Goal: Information Seeking & Learning: Understand process/instructions

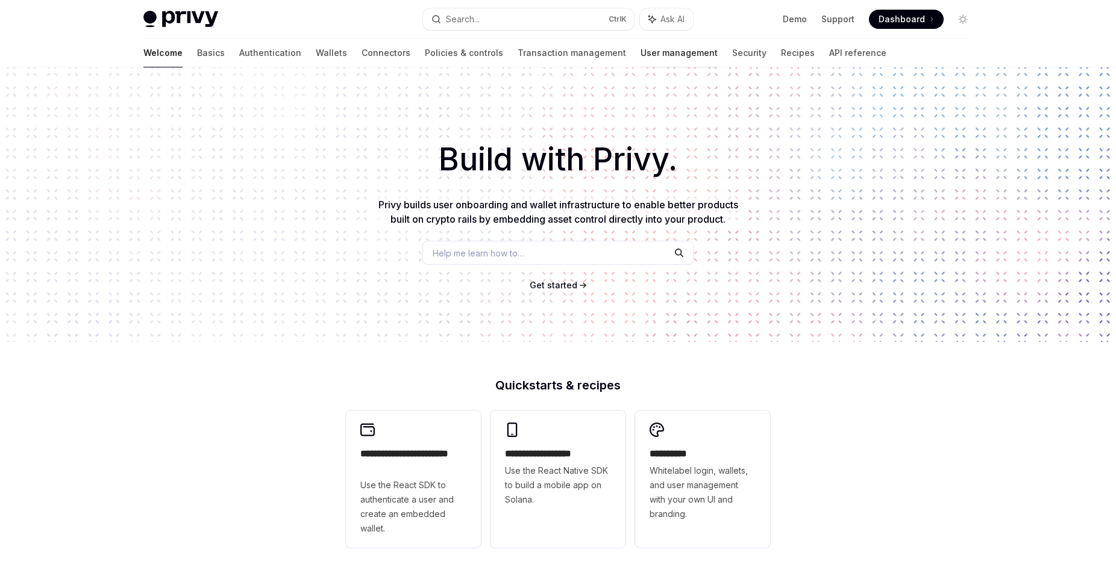
click at [640, 50] on link "User management" at bounding box center [678, 53] width 77 height 29
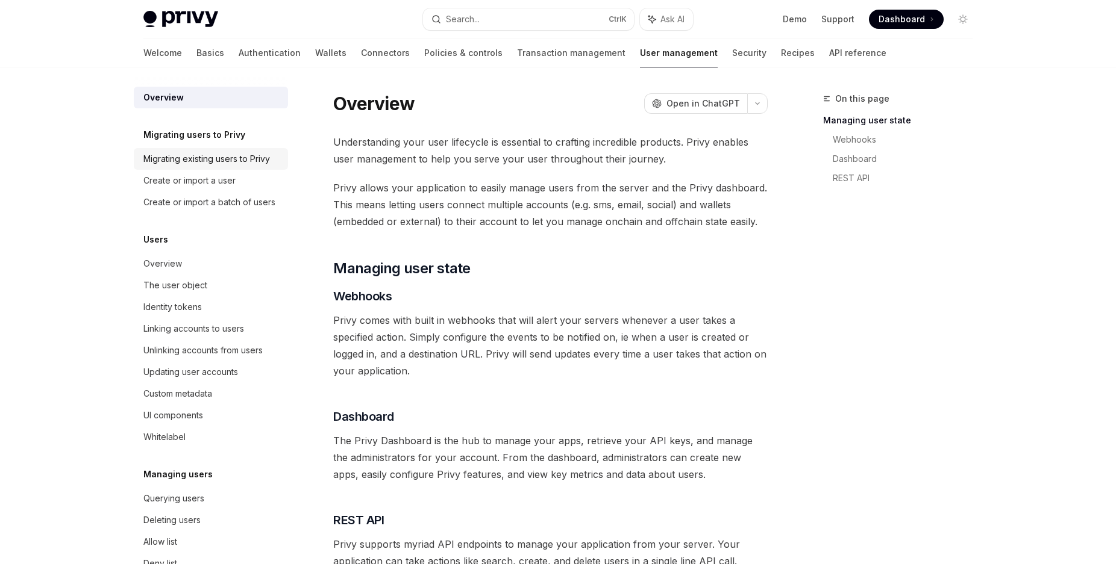
click at [184, 164] on div "Migrating existing users to Privy" at bounding box center [206, 159] width 126 height 14
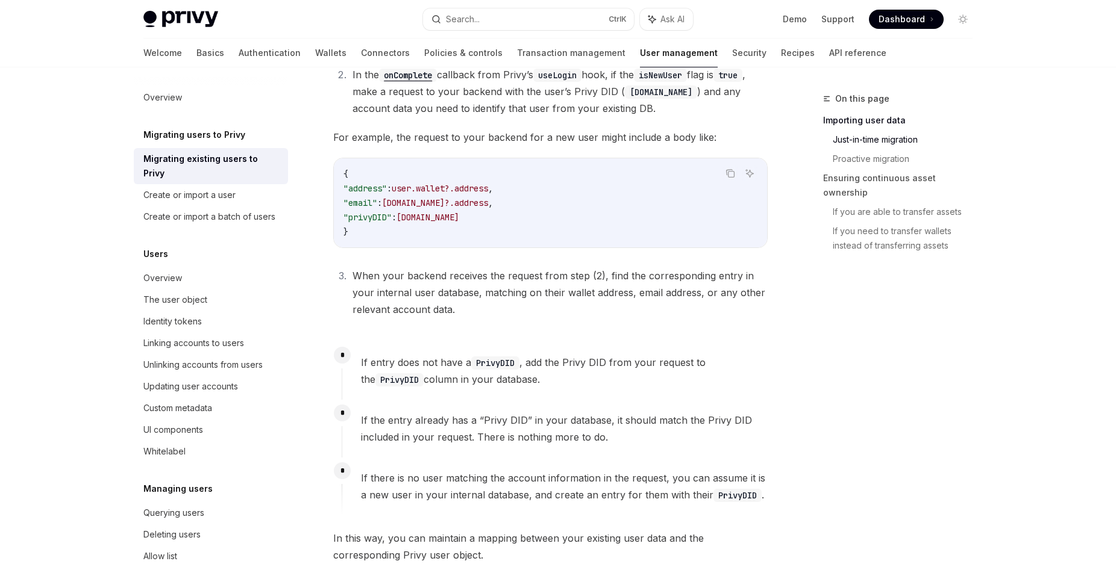
scroll to position [676, 0]
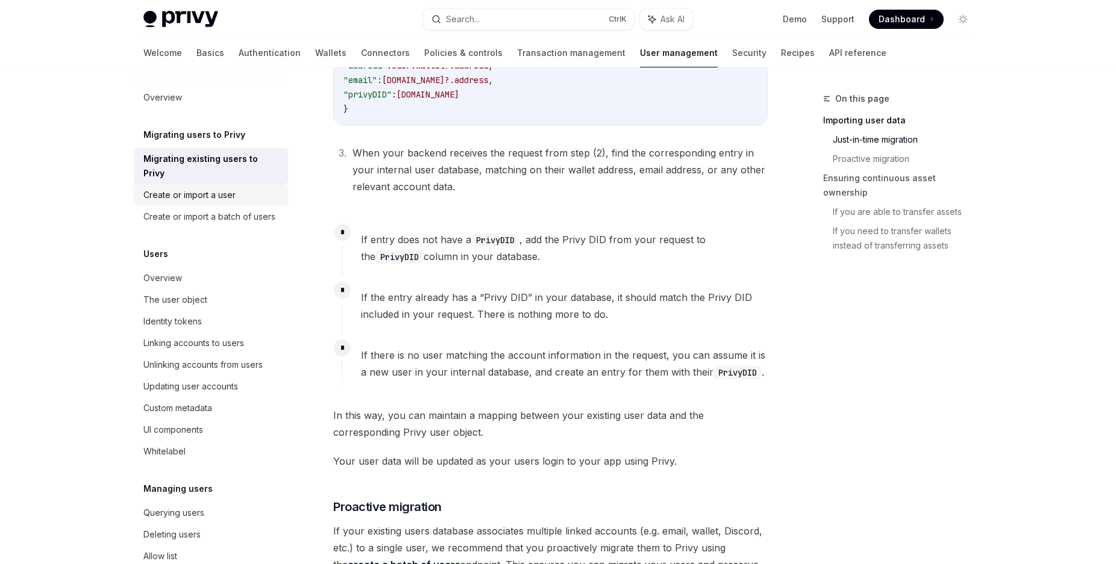
click at [199, 193] on div "Create or import a user" at bounding box center [189, 195] width 92 height 14
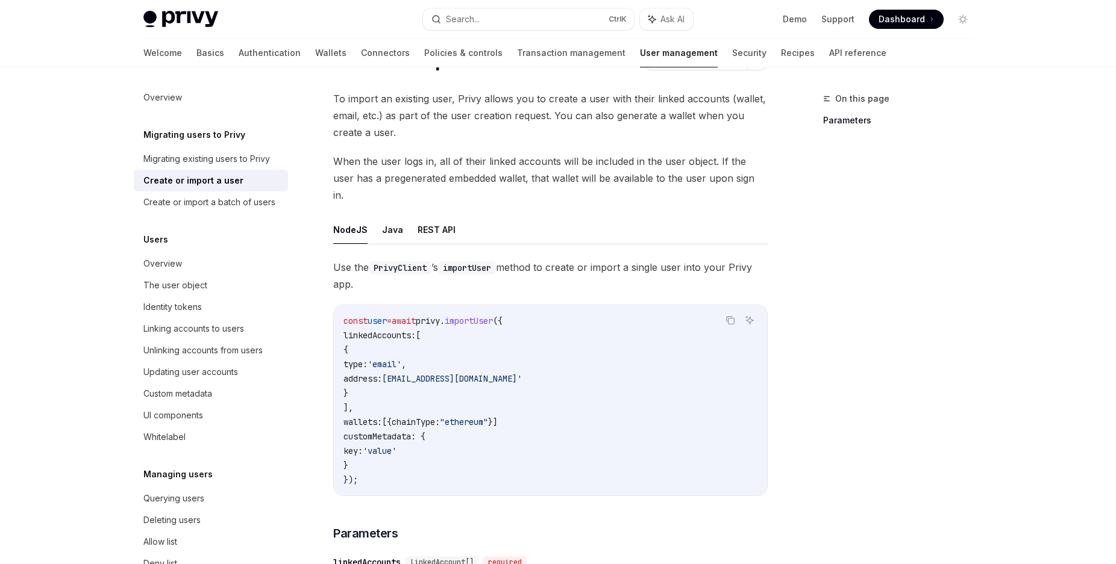
scroll to position [123, 0]
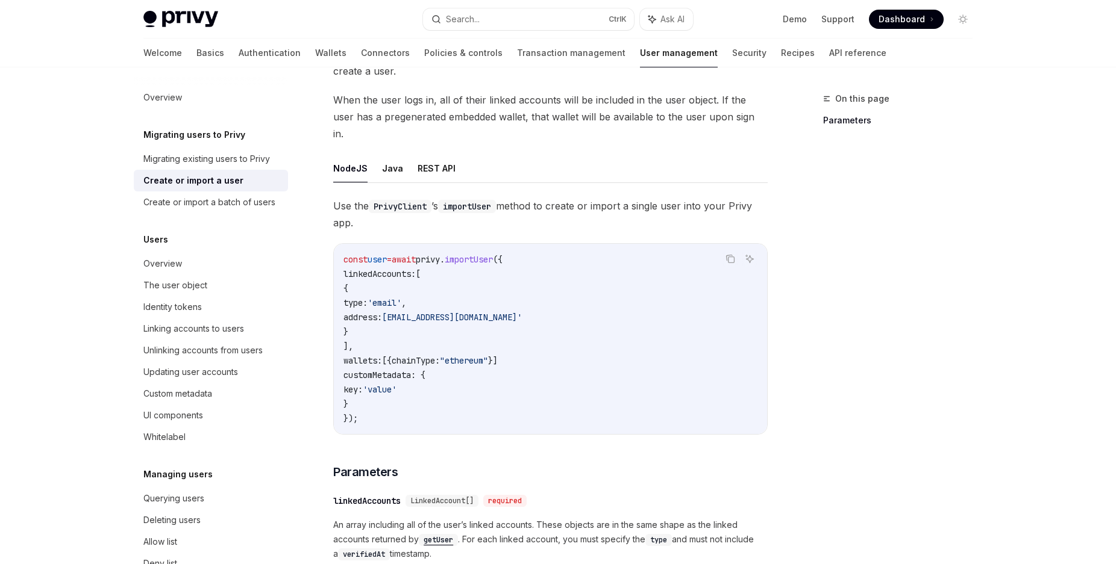
click at [411, 154] on ul "NodeJS Java REST API" at bounding box center [550, 168] width 434 height 29
click at [417, 154] on button "REST API" at bounding box center [436, 168] width 38 height 28
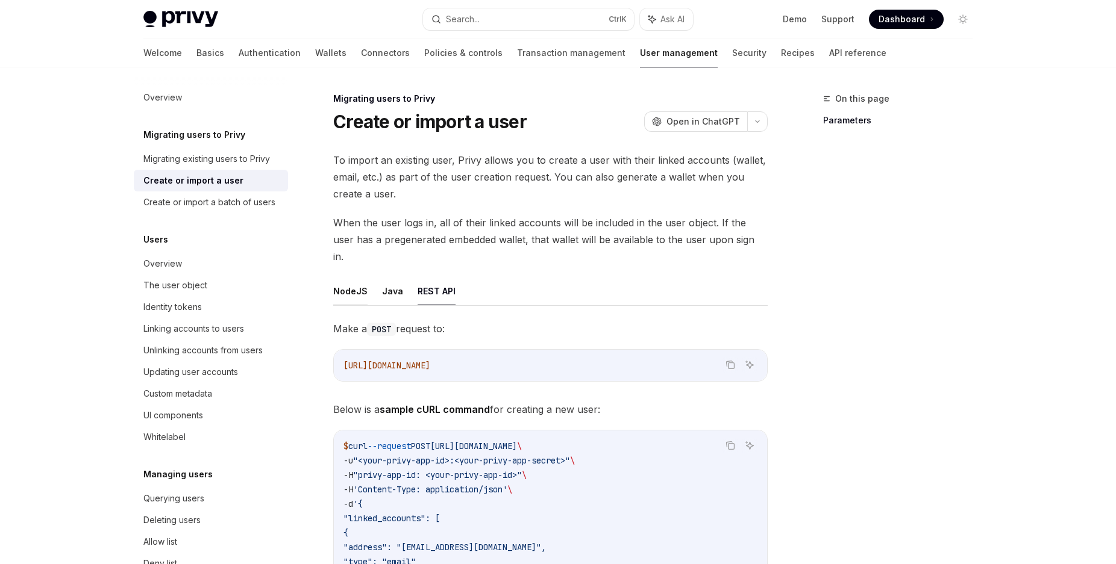
click at [346, 277] on button "NodeJS" at bounding box center [350, 291] width 34 height 28
type textarea "*"
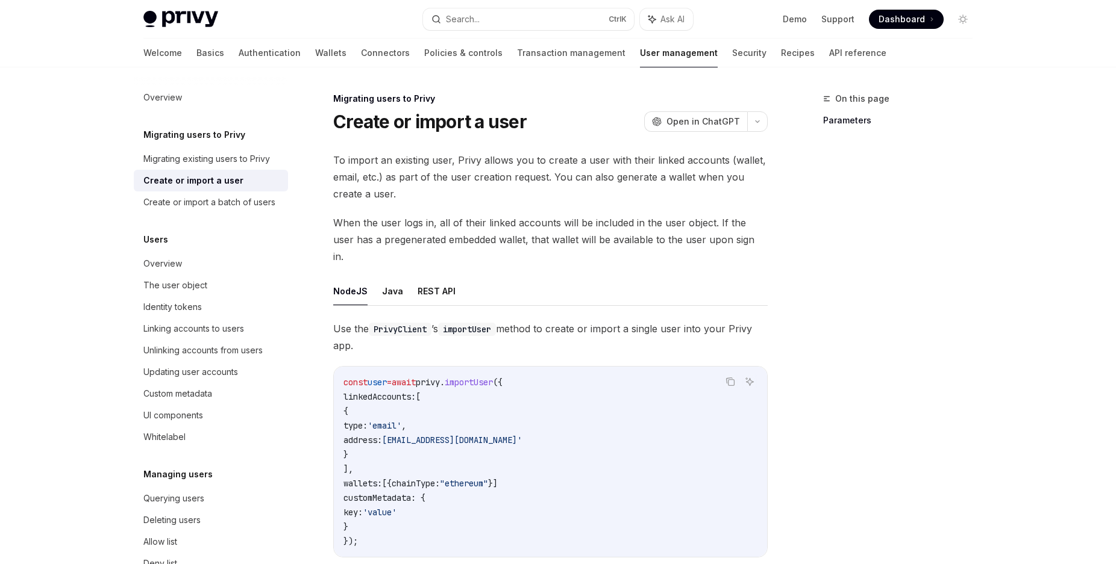
drag, startPoint x: 504, startPoint y: 310, endPoint x: 446, endPoint y: 311, distance: 58.4
click at [446, 320] on span "Use the PrivyClient ’s importUser method to create or import a single user into…" at bounding box center [550, 337] width 434 height 34
copy span "’s importUser"
